Goal: Task Accomplishment & Management: Use online tool/utility

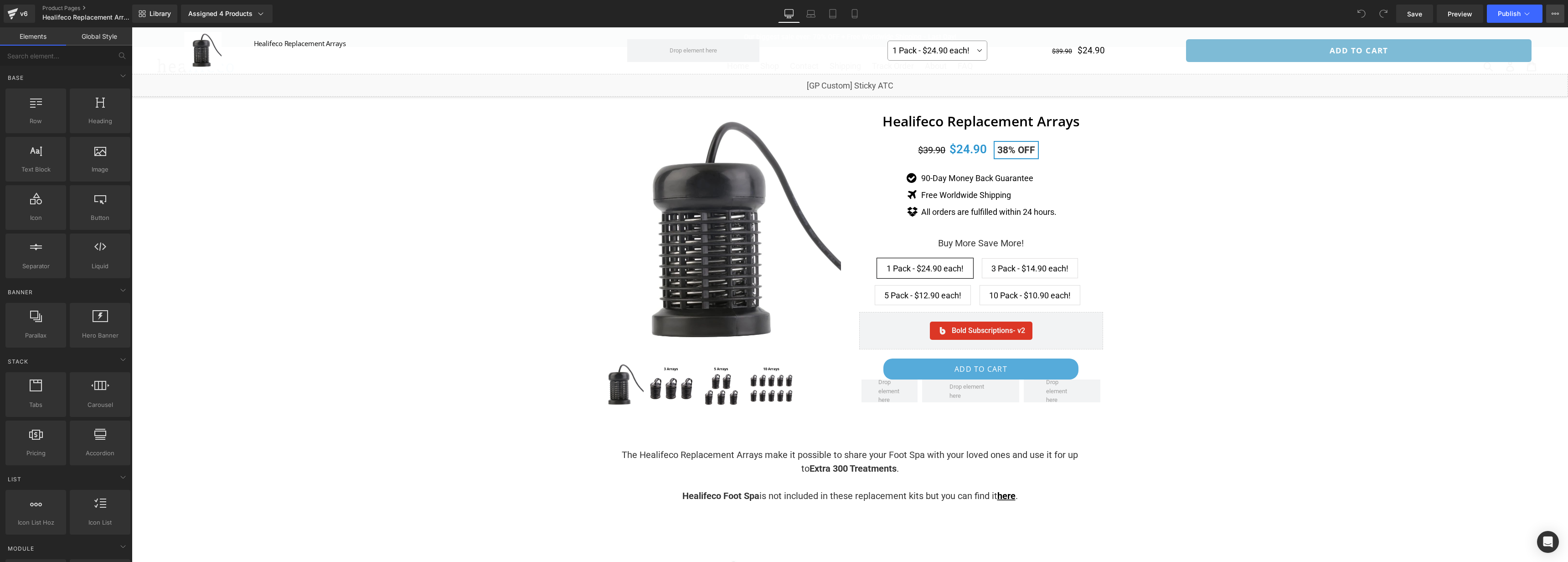
click at [1556, 13] on icon at bounding box center [1555, 14] width 7 height 7
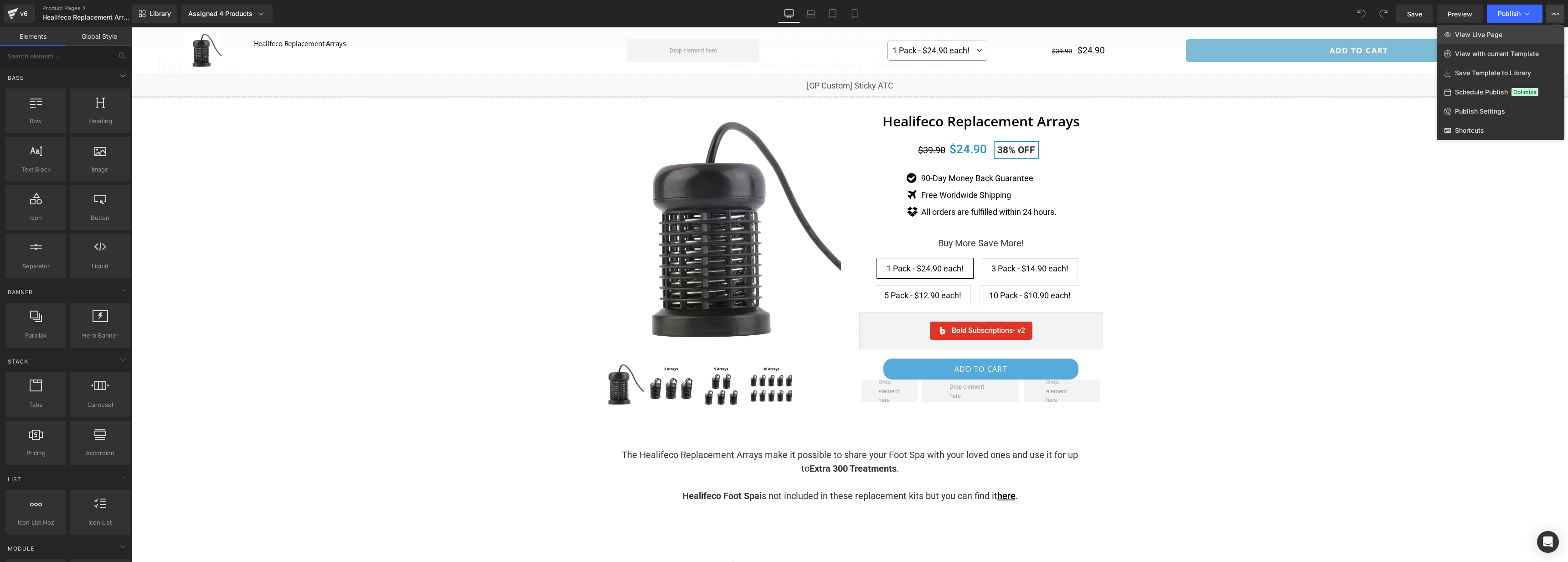
click at [1512, 34] on link "View Live Page" at bounding box center [1500, 35] width 127 height 19
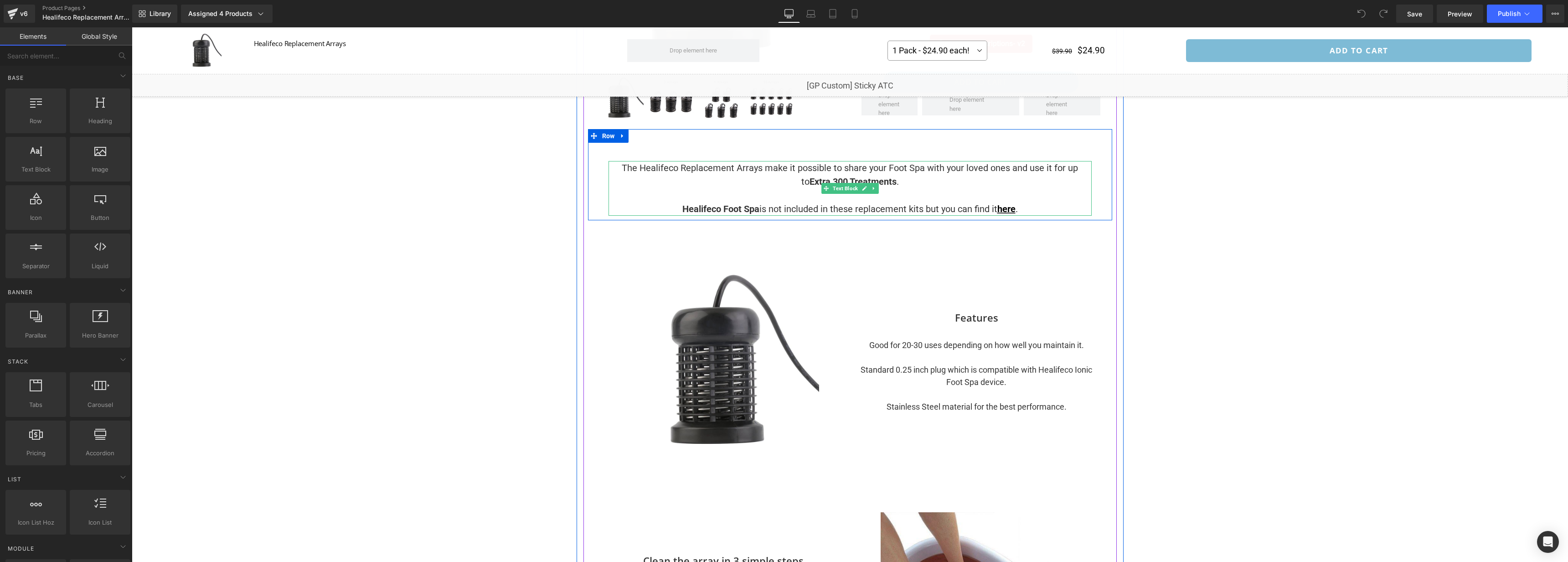
scroll to position [293, 0]
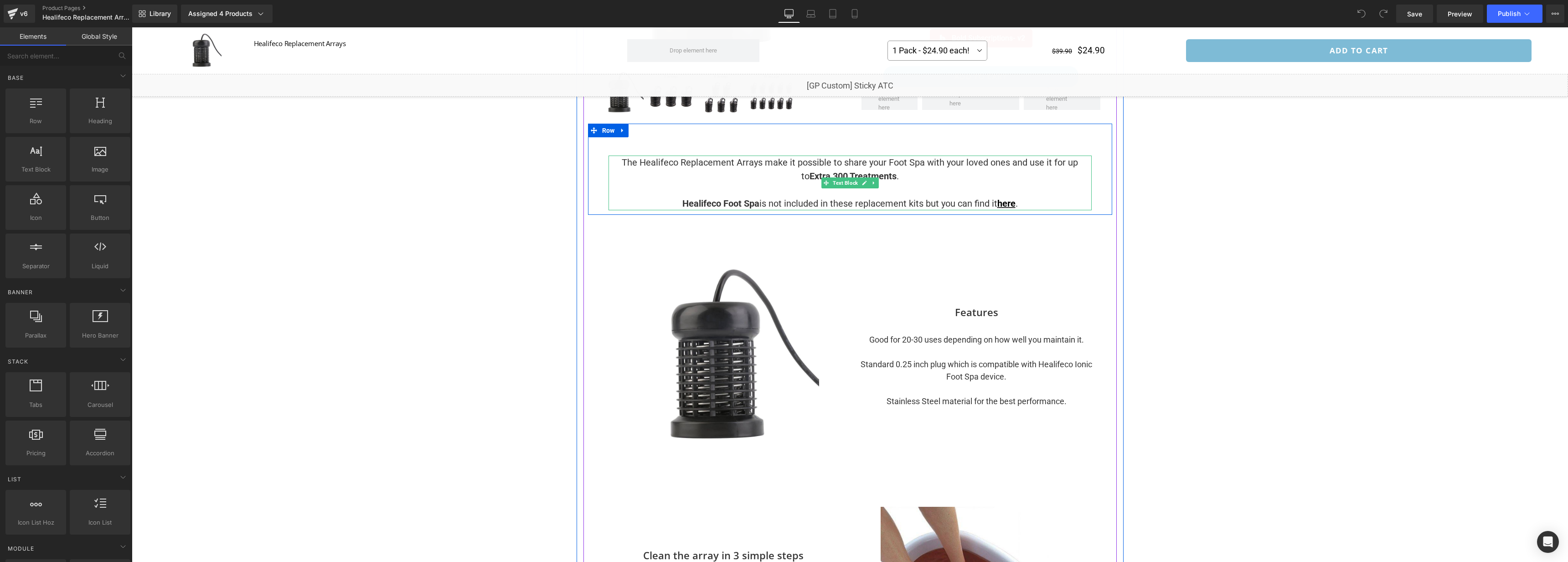
click at [848, 174] on strong "Extra 300 Treatments" at bounding box center [853, 176] width 87 height 11
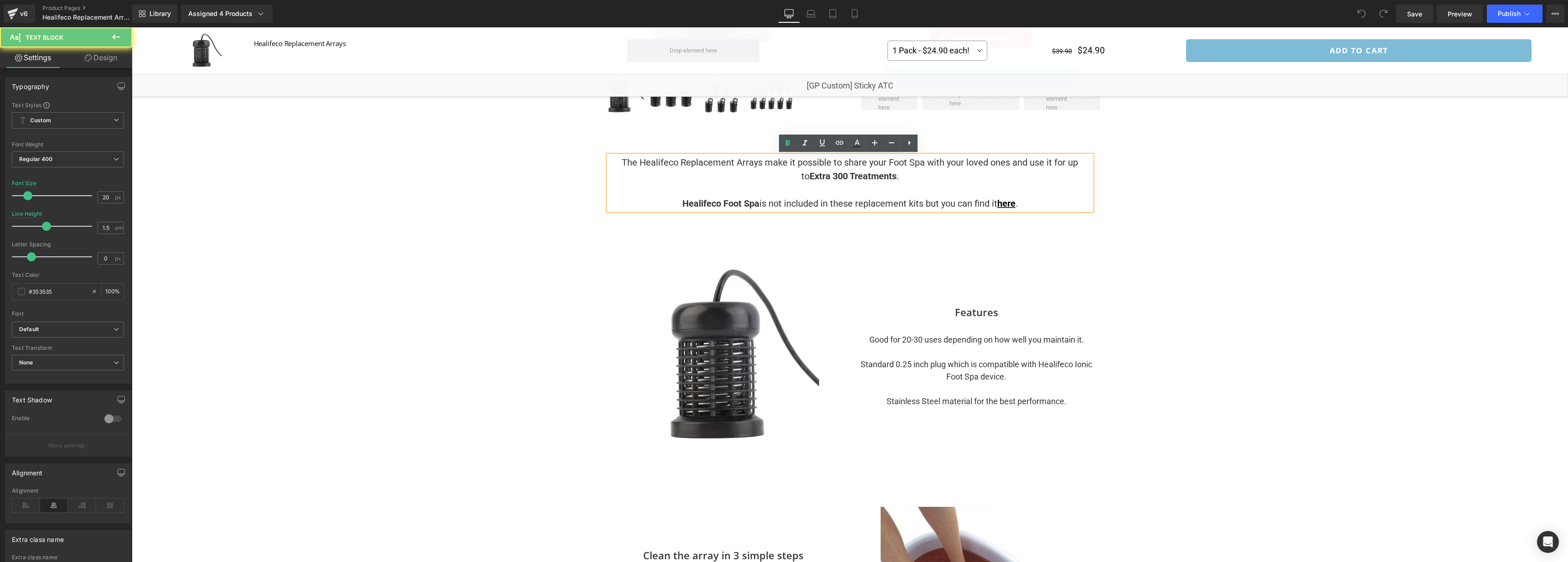
click at [848, 174] on strong "Extra 300 Treatments" at bounding box center [853, 176] width 87 height 11
click at [846, 174] on strong "Extra 300 Treatments" at bounding box center [853, 176] width 87 height 11
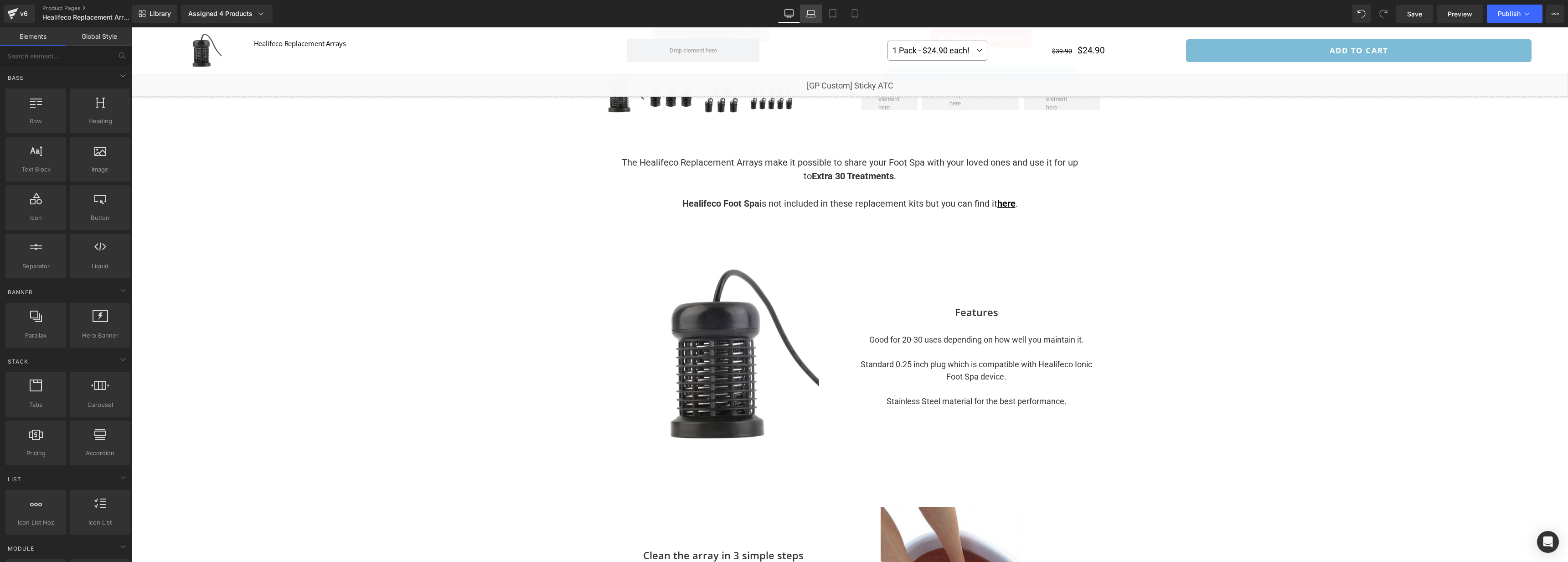
click at [819, 16] on link "Laptop" at bounding box center [811, 13] width 22 height 18
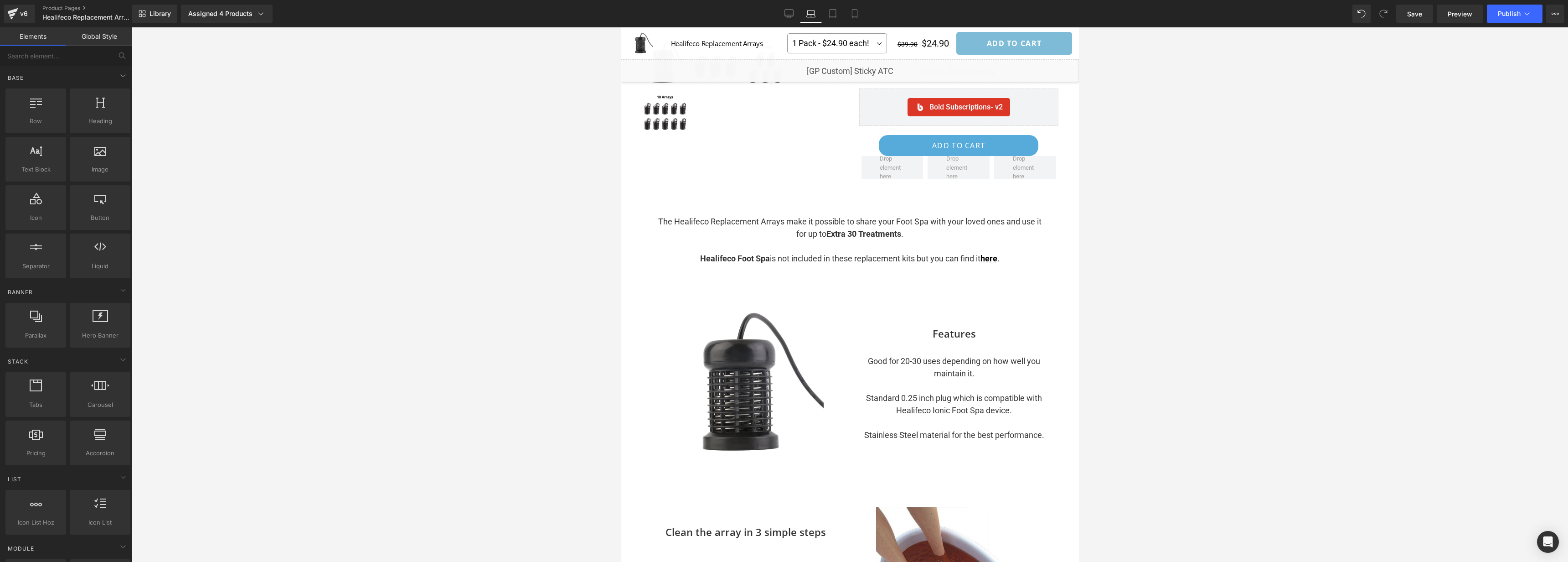
scroll to position [308, 0]
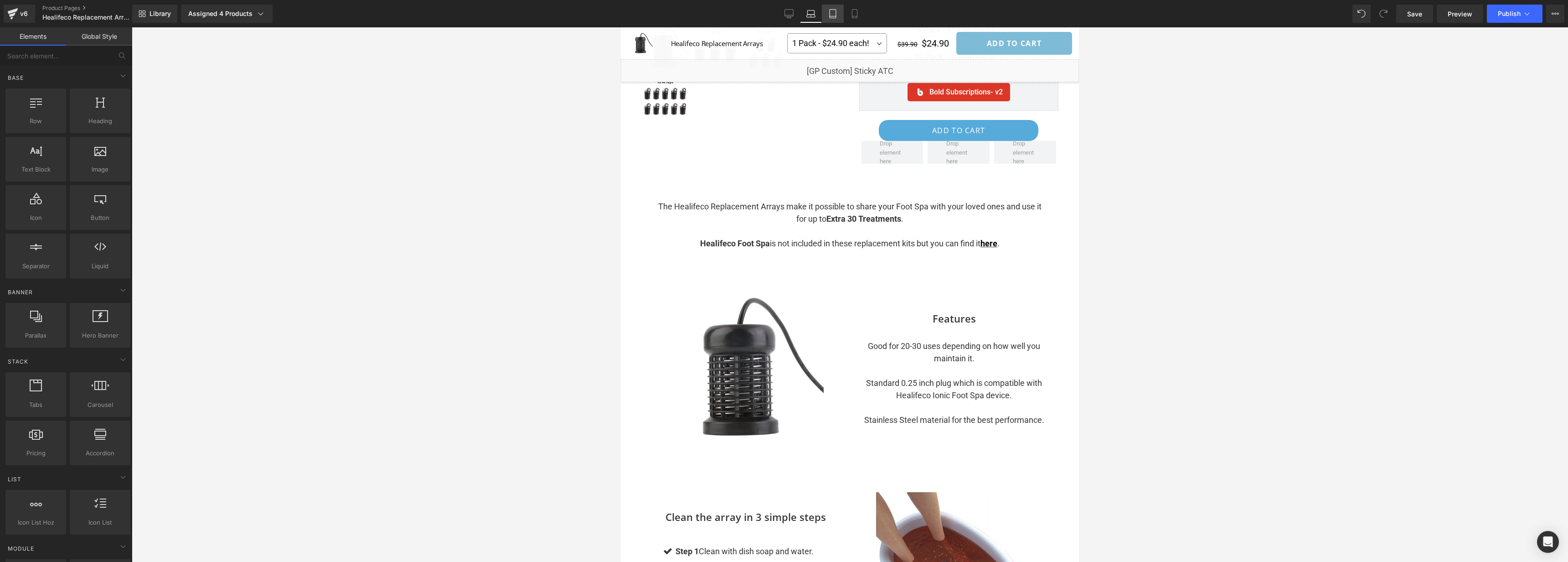
click at [842, 12] on link "Tablet" at bounding box center [833, 13] width 22 height 18
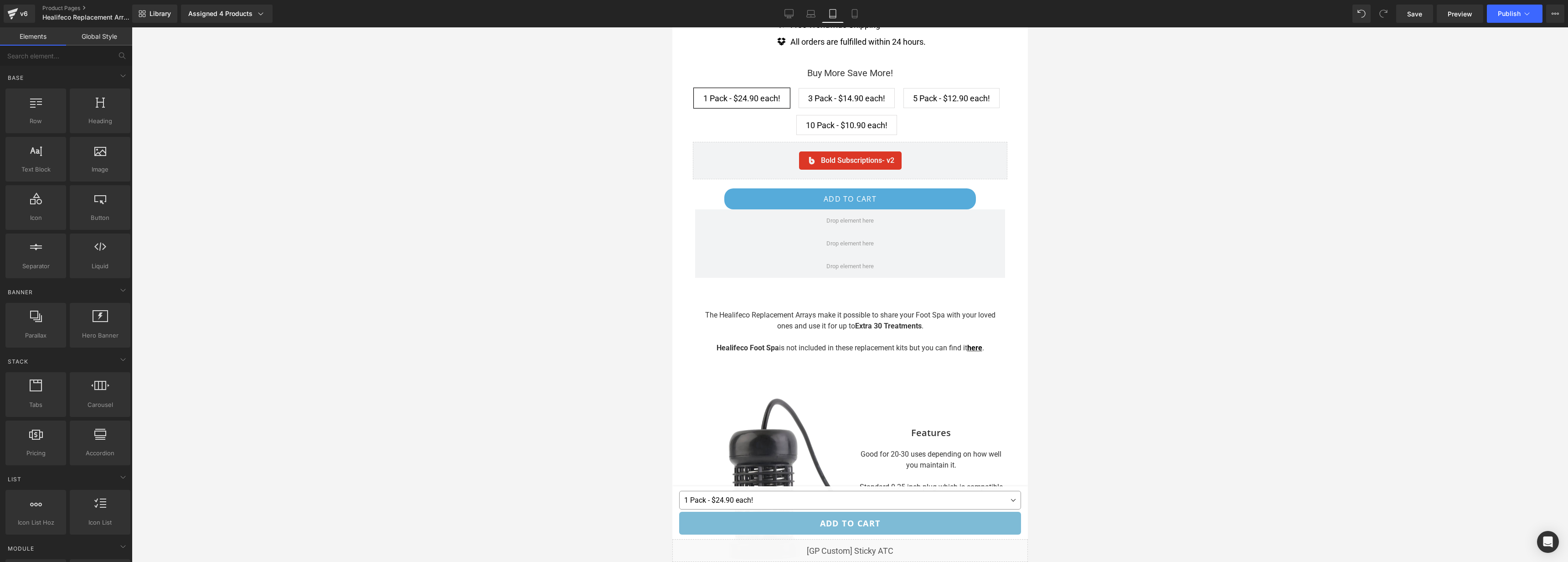
scroll to position [436, 0]
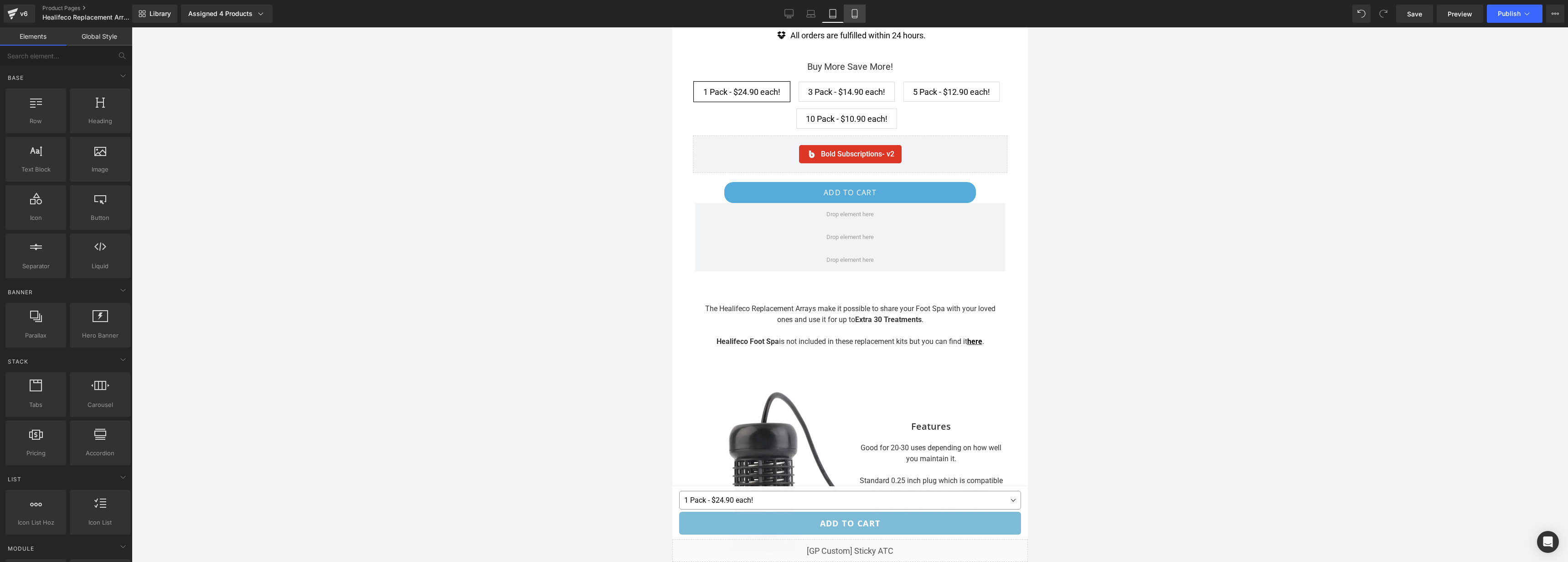
click at [856, 14] on icon at bounding box center [854, 14] width 9 height 9
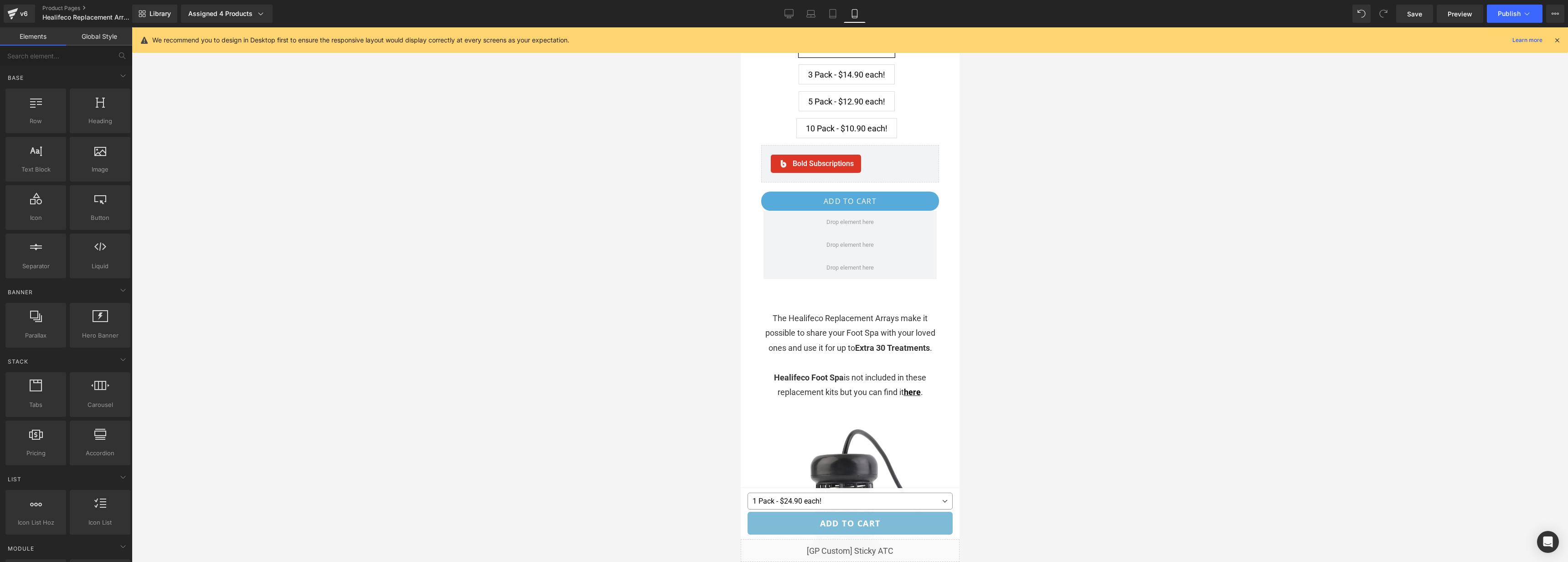
scroll to position [445, 0]
click at [790, 11] on icon at bounding box center [789, 14] width 9 height 9
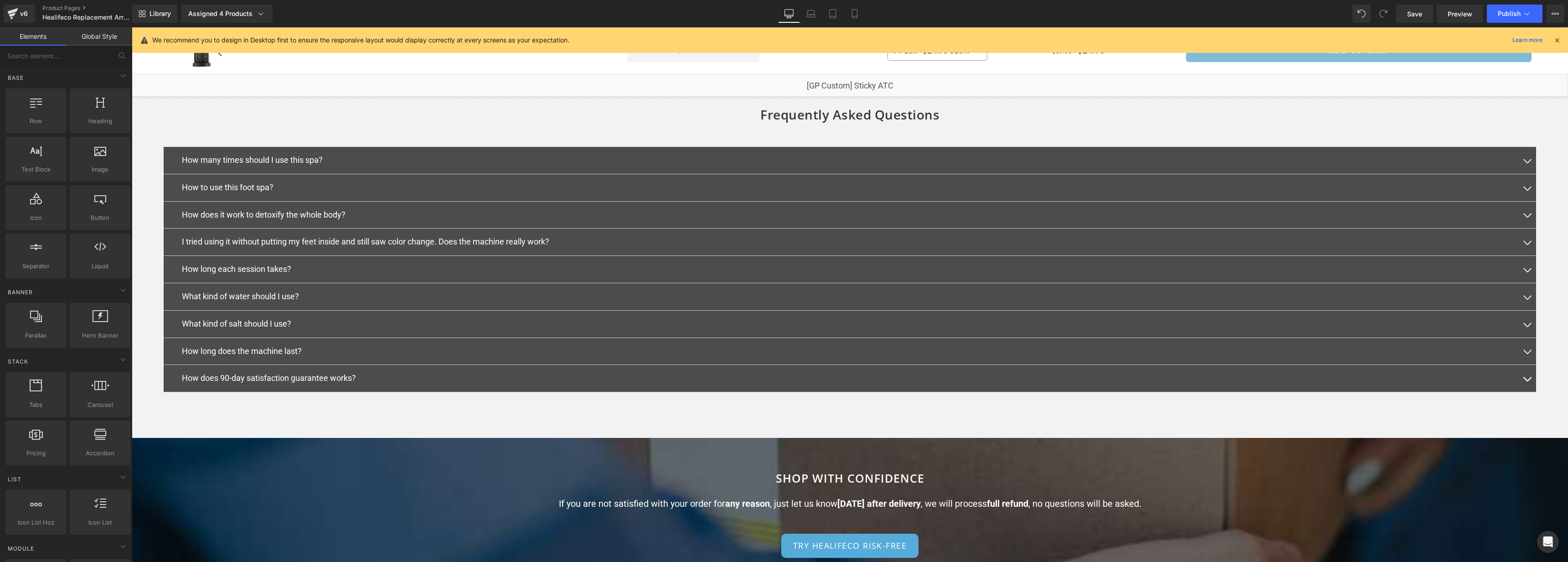
scroll to position [1107, 0]
click at [1558, 38] on icon at bounding box center [1556, 40] width 8 height 8
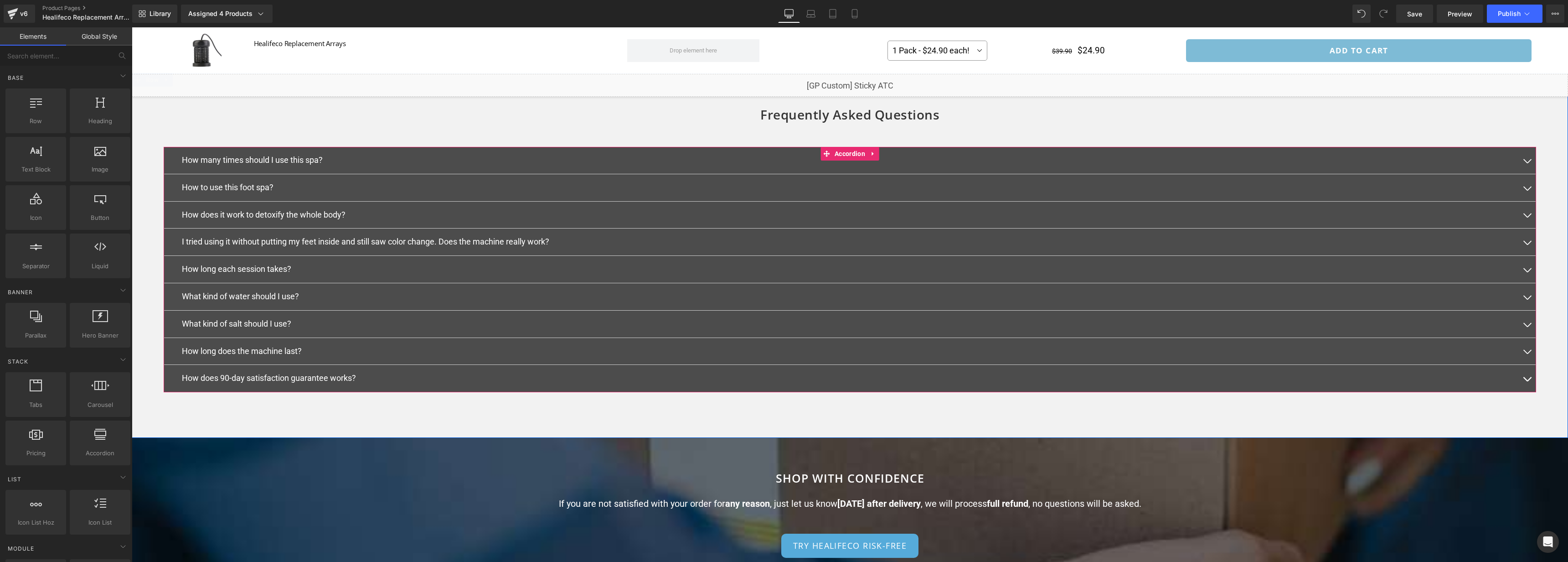
scroll to position [0, 0]
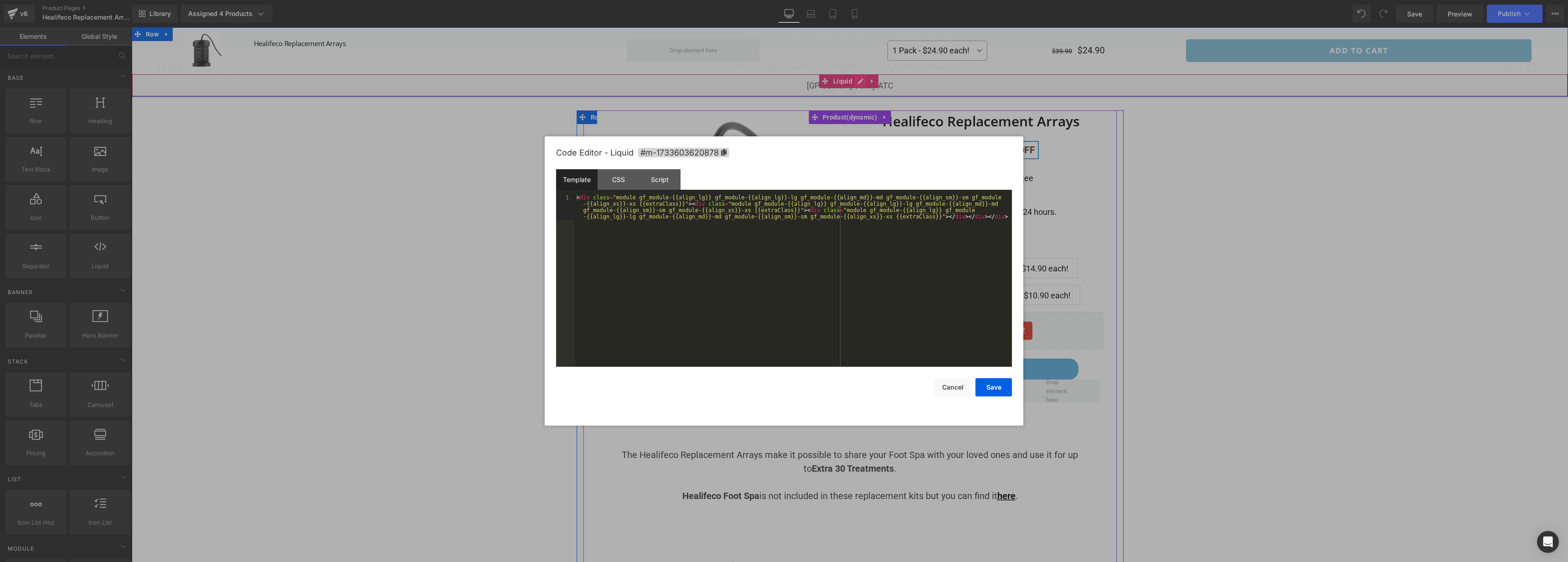
click at [864, 83] on div "Liquid" at bounding box center [850, 86] width 1436 height 23
click at [805, 294] on div "< div class = "module gf_module-{{align_lg}} gf_module-{{align_lg}}-lg gf_modul…" at bounding box center [793, 306] width 437 height 223
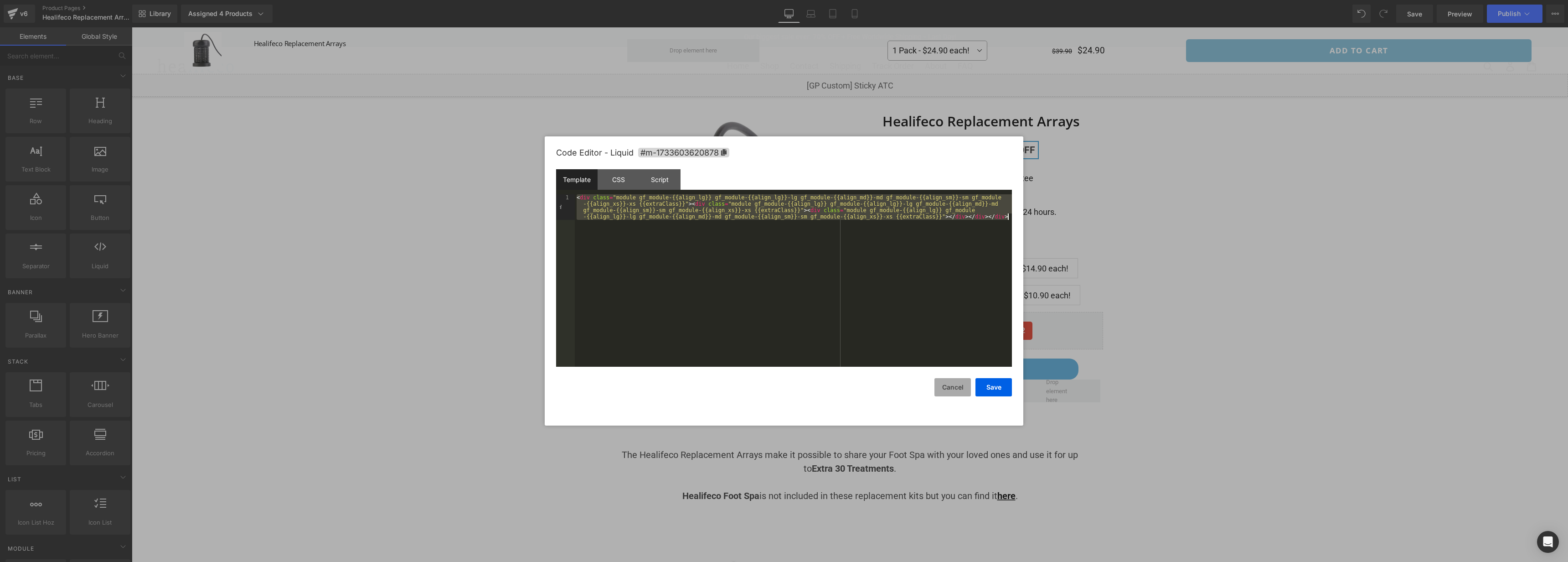
click at [951, 382] on button "Cancel" at bounding box center [952, 387] width 37 height 18
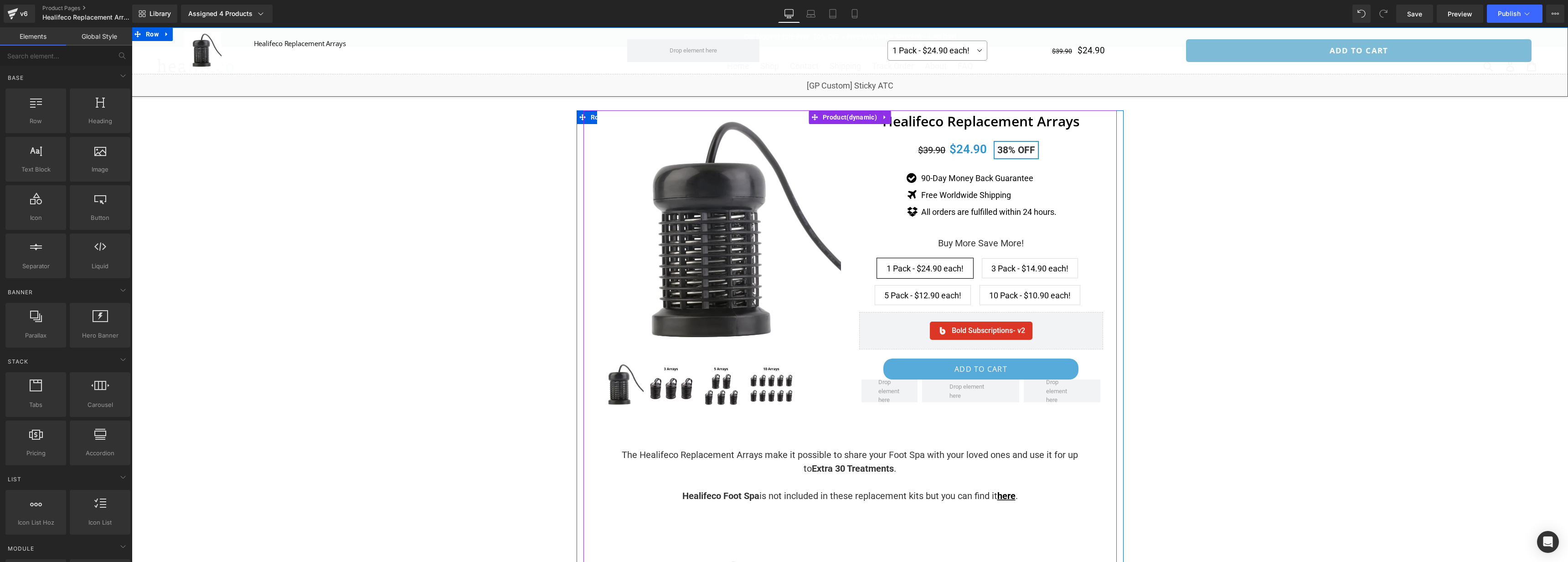
click at [859, 83] on div "Liquid" at bounding box center [850, 86] width 1436 height 23
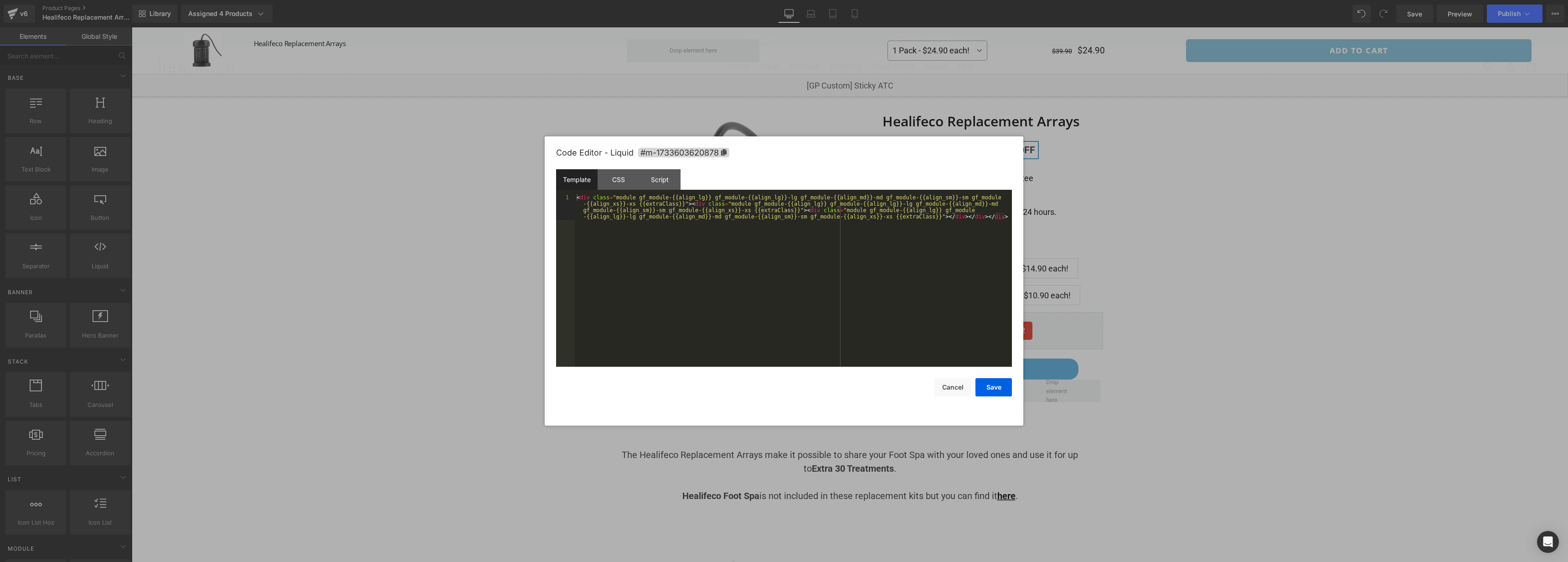
click at [886, 334] on div "< div class = "module gf_module-{{align_lg}} gf_module-{{align_lg}}-lg gf_modul…" at bounding box center [793, 306] width 437 height 223
click at [619, 187] on div "CSS" at bounding box center [619, 179] width 42 height 20
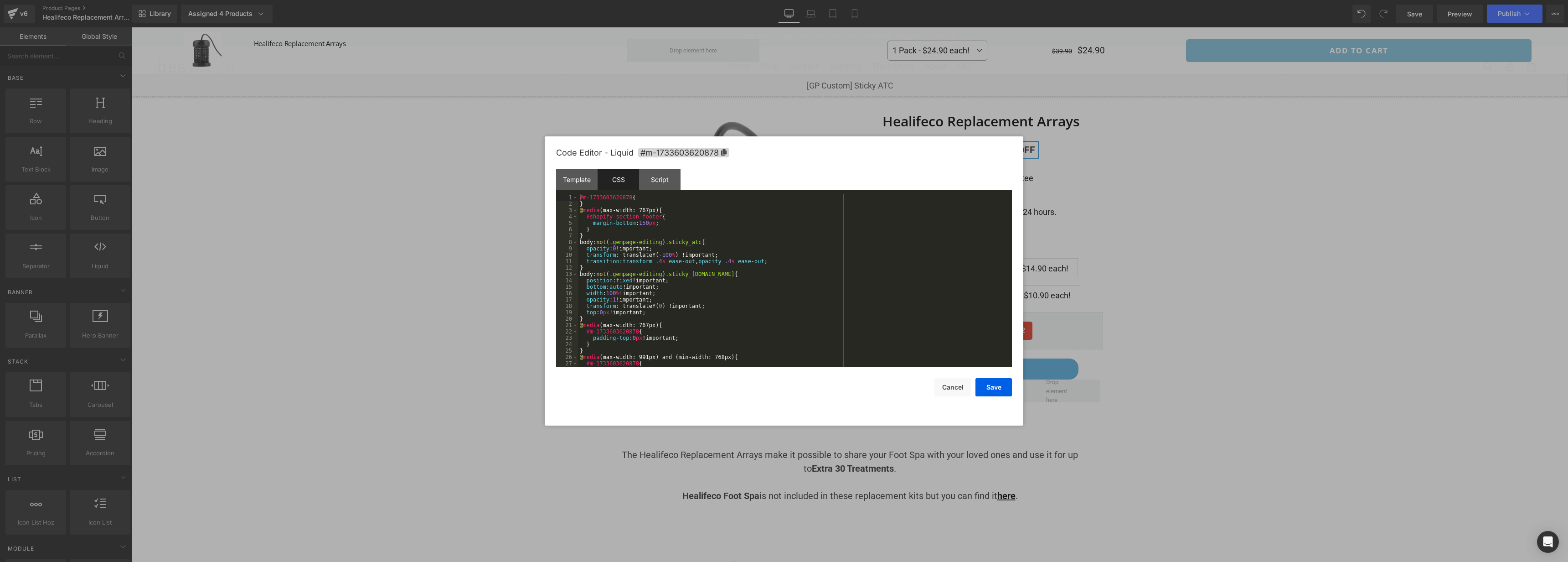
click at [803, 275] on div "#m-1733603620878 { } @ media (max-width: 767px) { #shopify-section-footer { mar…" at bounding box center [793, 287] width 430 height 185
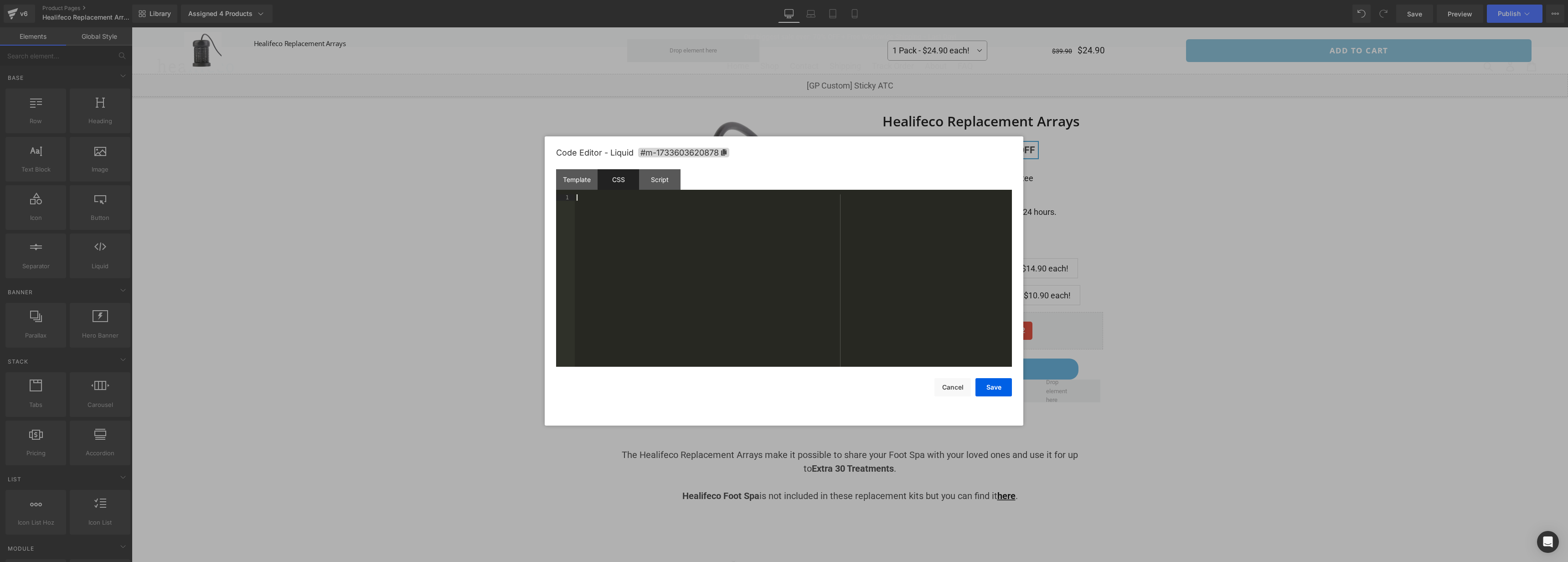
scroll to position [179, 0]
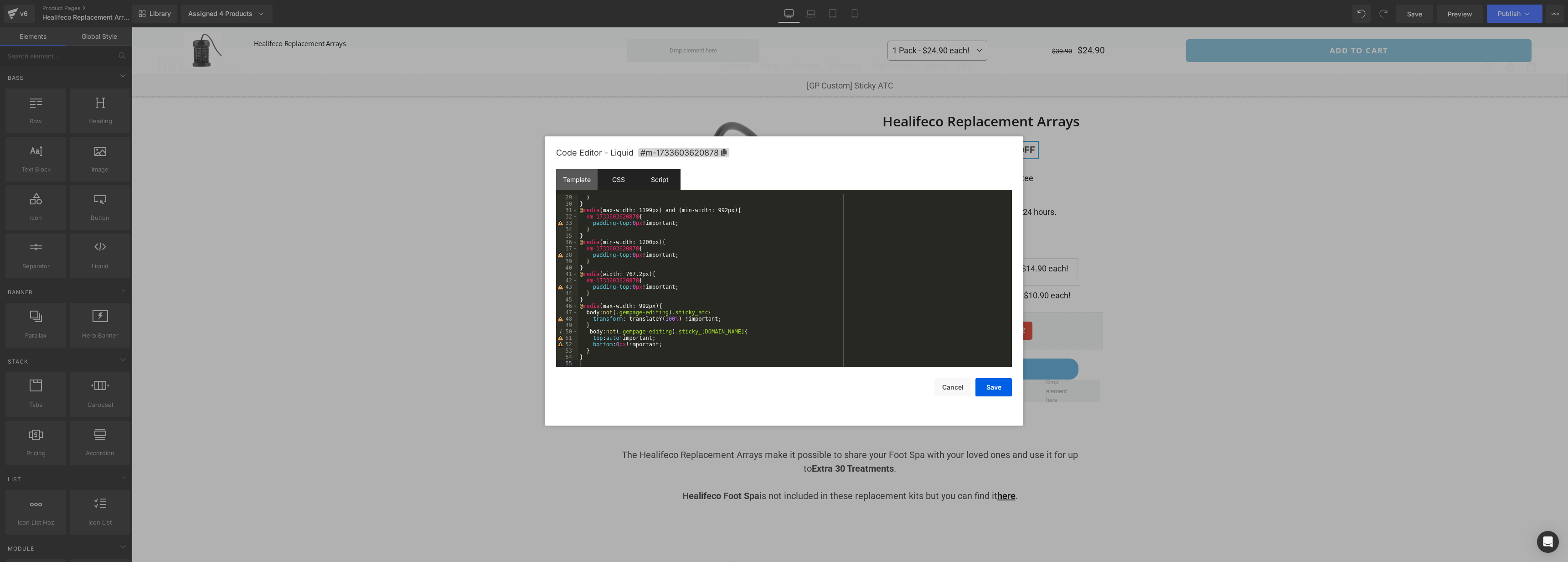
click at [663, 177] on div "Script" at bounding box center [660, 179] width 42 height 20
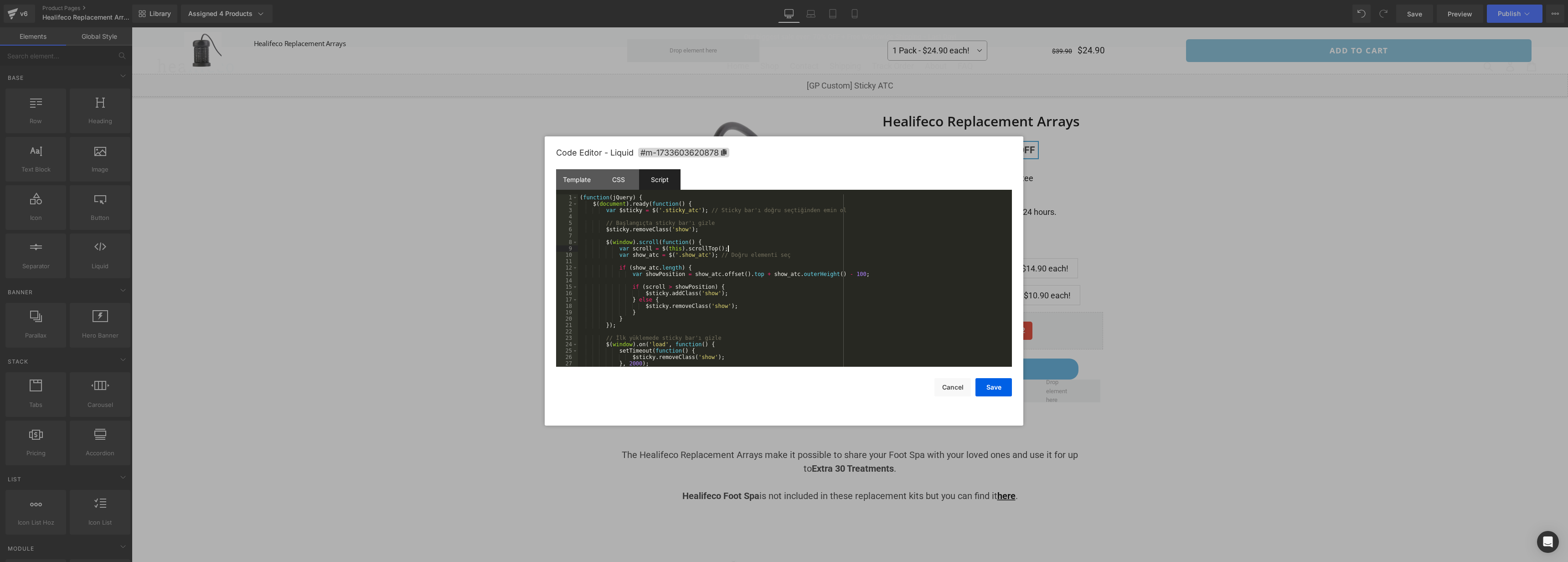
click at [917, 251] on div "( function ( jQuery ) { $ ( document ) . ready ( function ( ) { var $sticky = $…" at bounding box center [793, 287] width 430 height 185
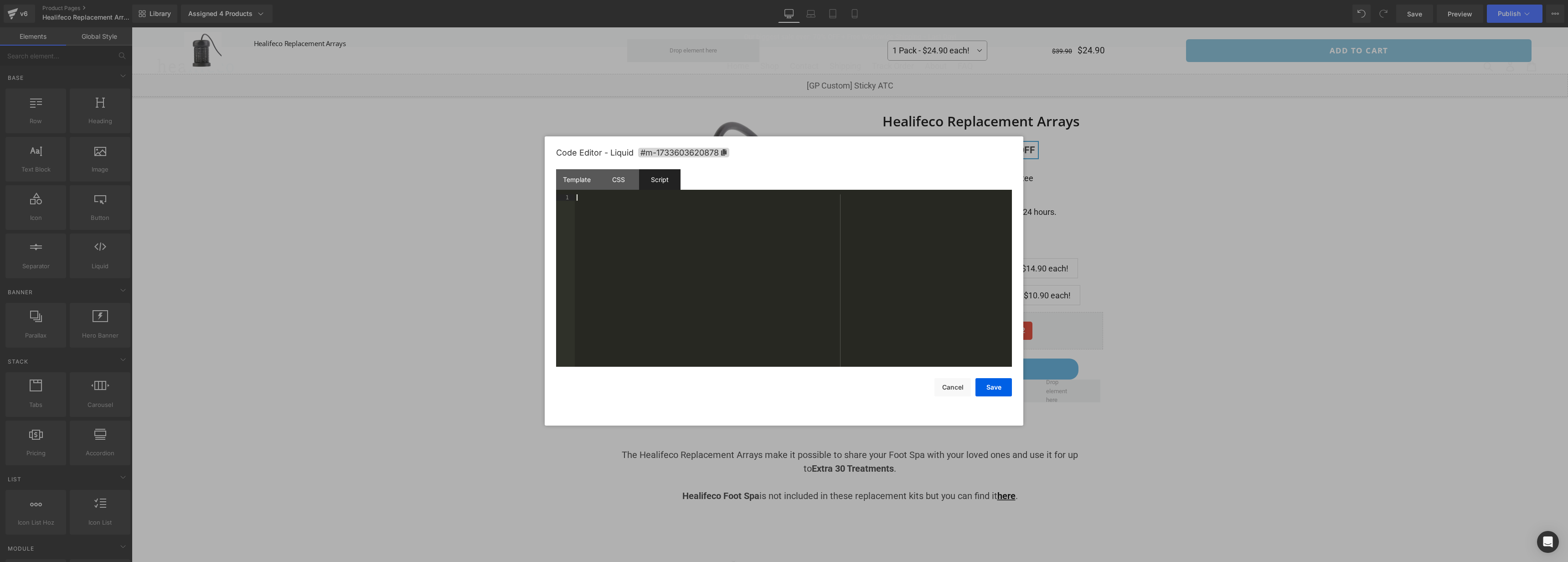
scroll to position [19, 0]
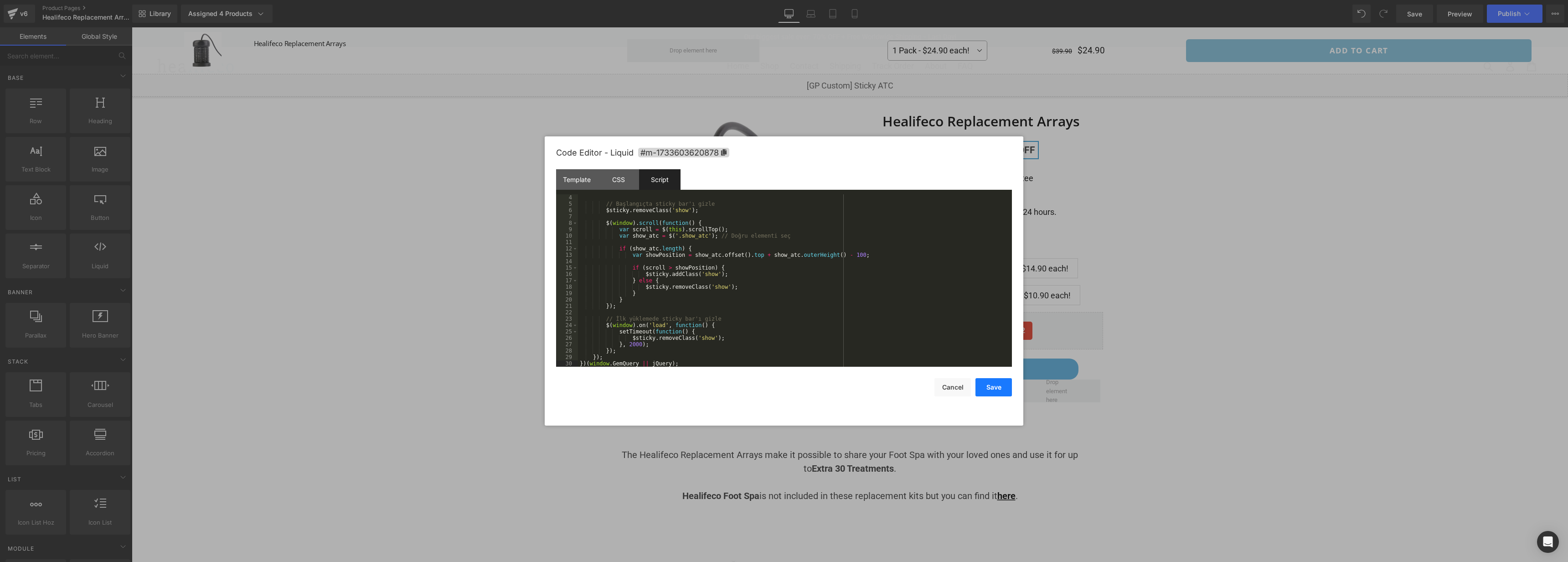
click at [995, 385] on button "Save" at bounding box center [993, 387] width 37 height 18
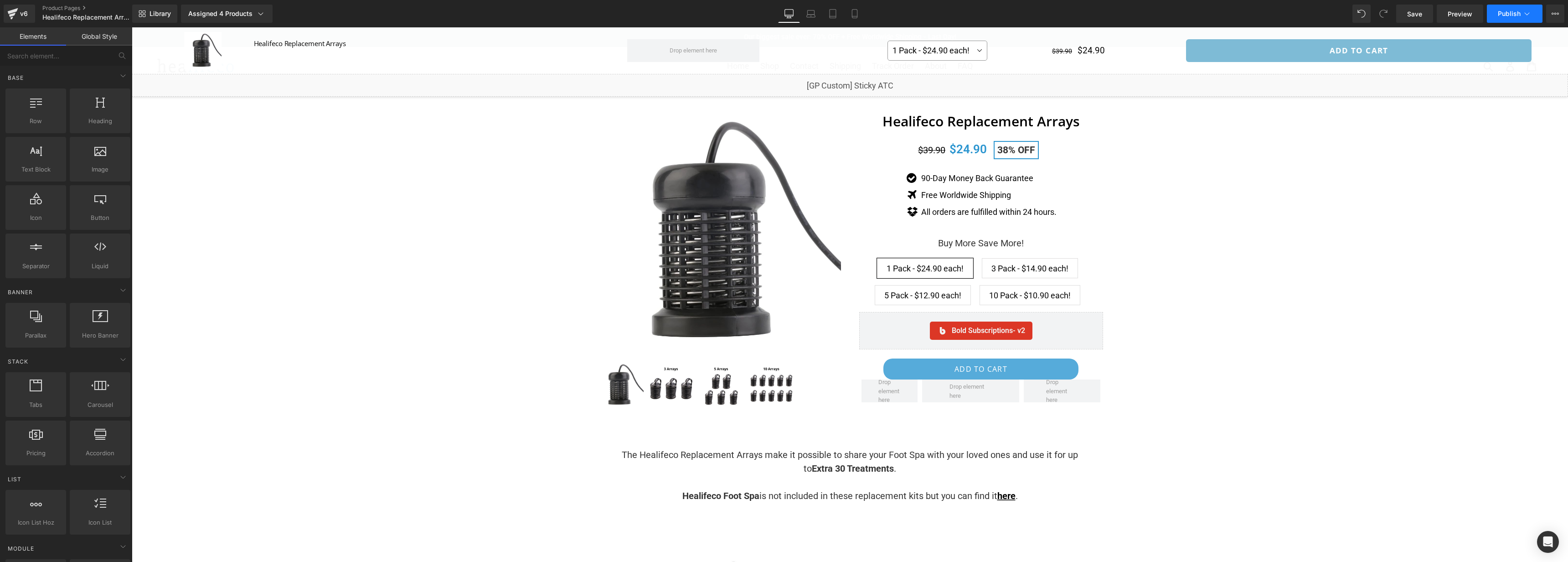
click at [1506, 16] on span "Publish" at bounding box center [1510, 14] width 23 height 7
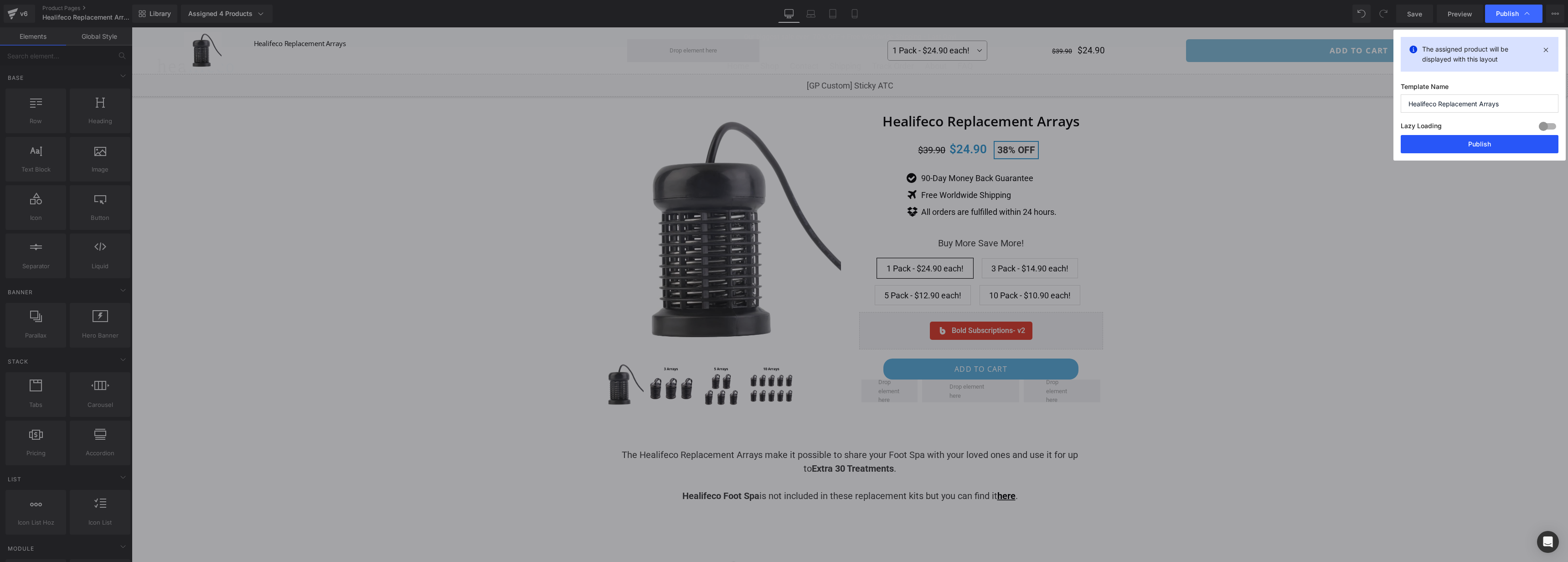
click at [1496, 149] on button "Publish" at bounding box center [1479, 143] width 158 height 18
